Goal: Task Accomplishment & Management: Manage account settings

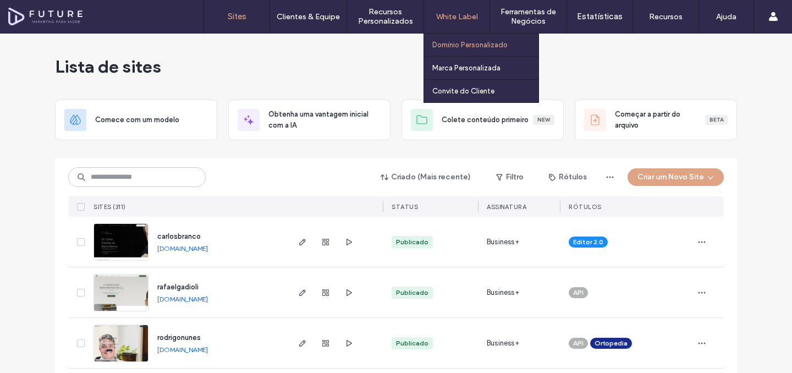
click at [439, 42] on label "Domínio Personalizado" at bounding box center [469, 45] width 75 height 8
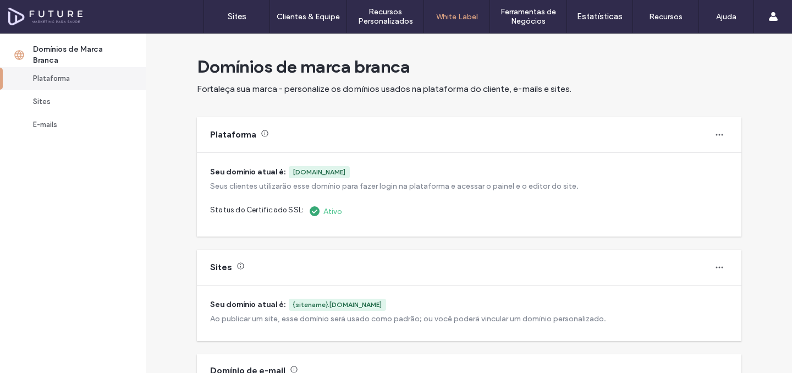
click at [345, 174] on div "[DOMAIN_NAME]" at bounding box center [319, 172] width 52 height 10
copy div "[DOMAIN_NAME]"
click at [310, 172] on div "[DOMAIN_NAME]" at bounding box center [319, 172] width 52 height 10
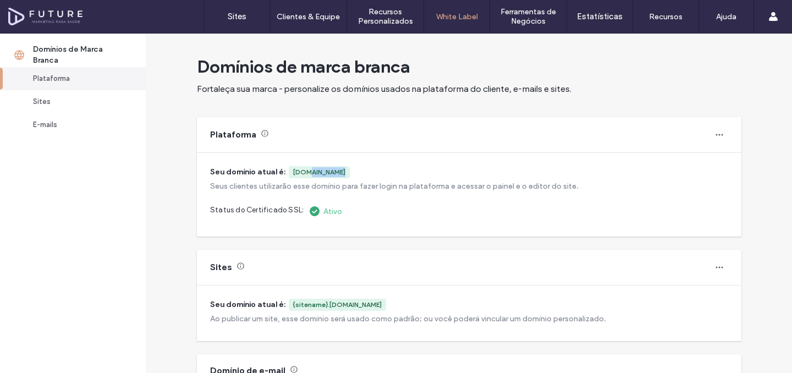
click at [310, 172] on div "[DOMAIN_NAME]" at bounding box center [319, 172] width 52 height 10
